Goal: Navigation & Orientation: Go to known website

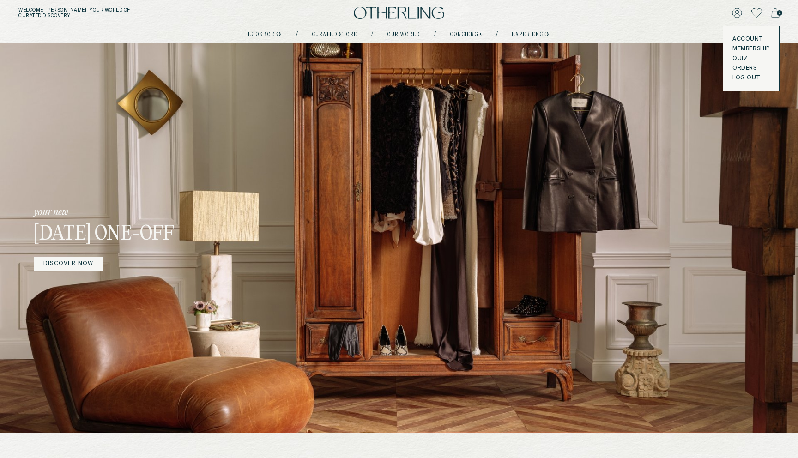
click at [739, 77] on button "LOG OUT" at bounding box center [745, 77] width 27 height 7
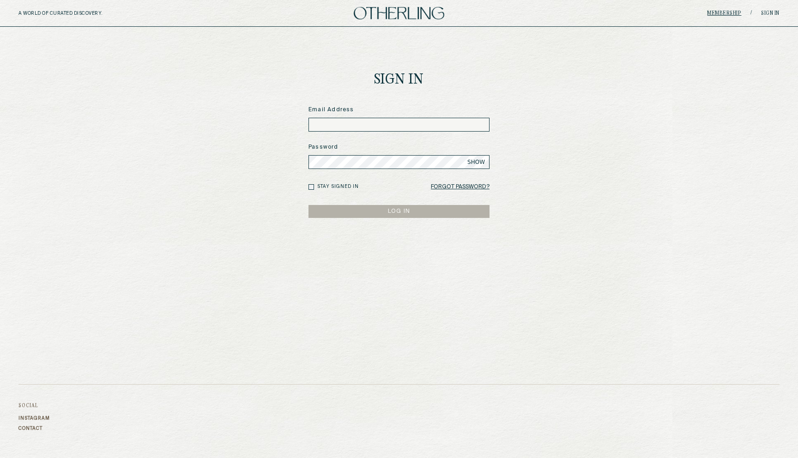
click at [724, 13] on link "Membership" at bounding box center [724, 14] width 34 height 6
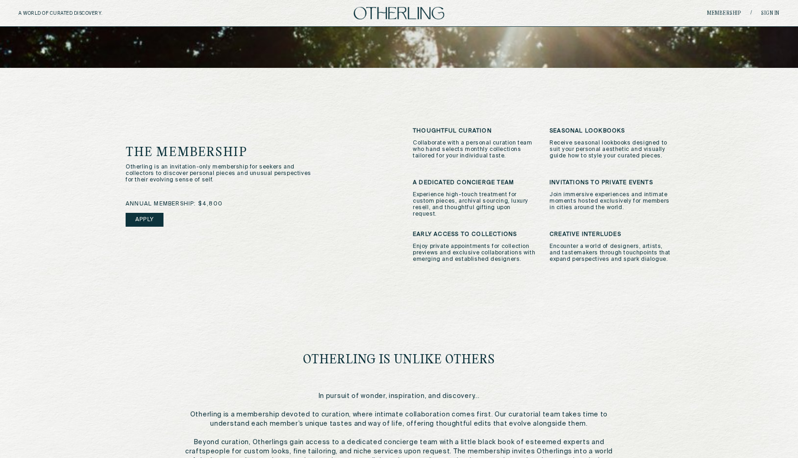
scroll to position [349, 0]
